Goal: Information Seeking & Learning: Learn about a topic

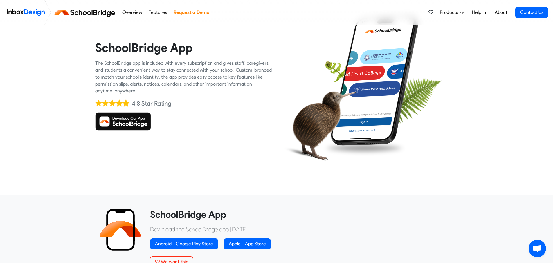
scroll to position [29, 0]
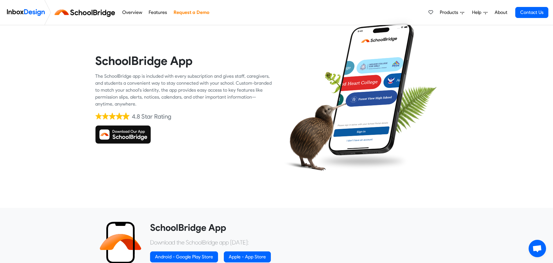
click at [137, 129] on img at bounding box center [123, 134] width 56 height 19
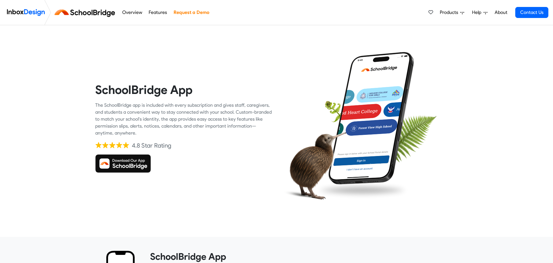
scroll to position [29, 0]
